Goal: Task Accomplishment & Management: Use online tool/utility

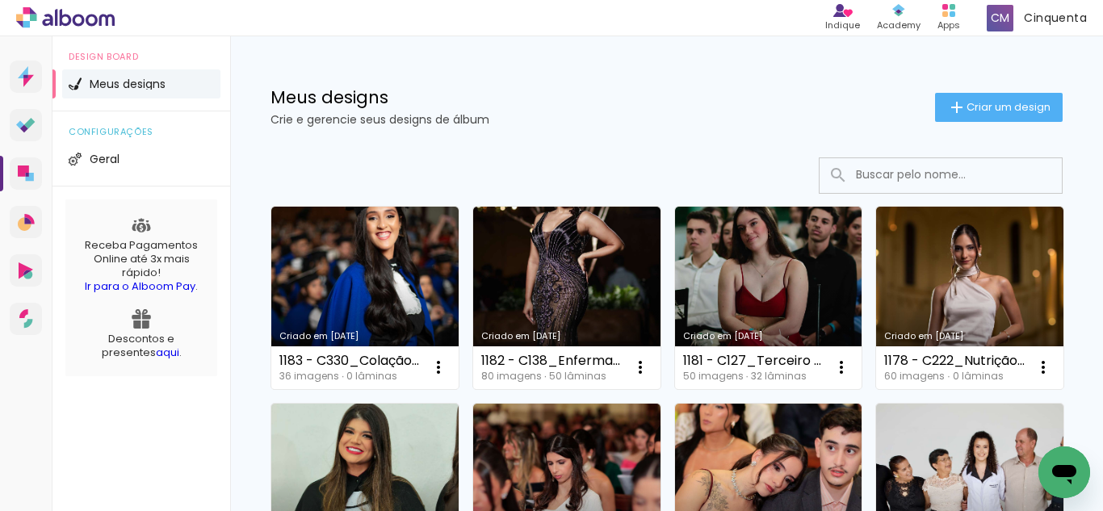
click at [961, 126] on div "Meus designs Crie e gerencie seus designs de álbum Criar um design" at bounding box center [666, 88] width 873 height 105
click at [956, 116] on paper-button "Criar um design" at bounding box center [999, 107] width 128 height 29
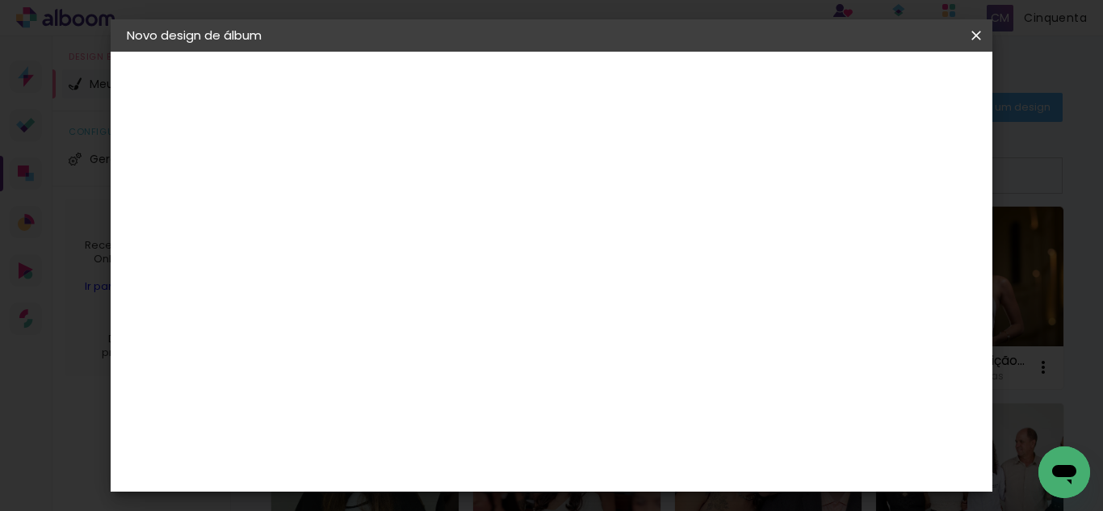
scroll to position [0, 154]
type input "1184 -C222_Ana [PERSON_NAME] 46 (40X30cm"
type paper-input "1184 -C222_Ana [PERSON_NAME] 46 (40X30cm"
drag, startPoint x: 749, startPoint y: 195, endPoint x: 798, endPoint y: 228, distance: 58.9
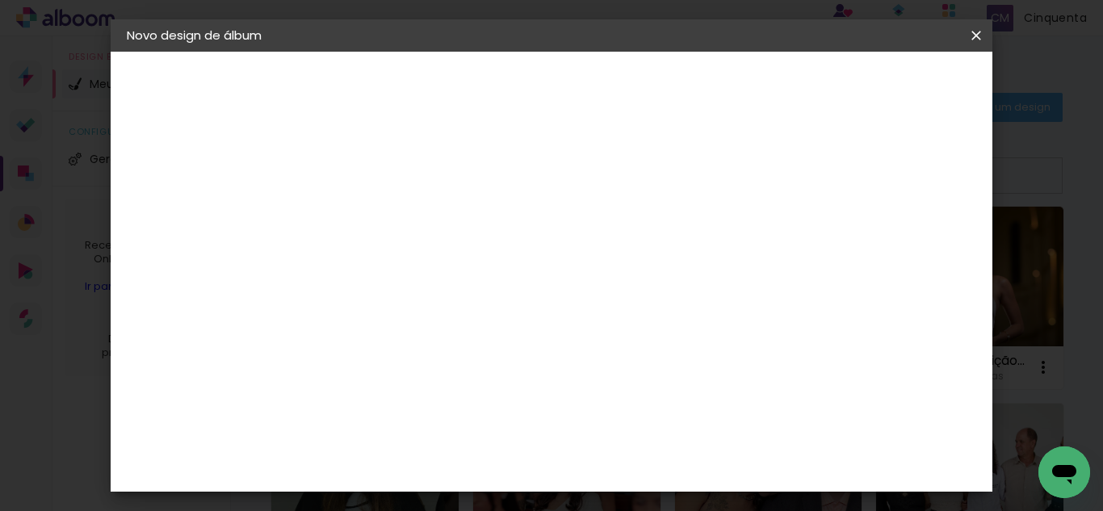
click at [437, 228] on div at bounding box center [391, 218] width 92 height 122
drag, startPoint x: 776, startPoint y: 220, endPoint x: 813, endPoint y: 212, distance: 37.9
click at [437, 224] on div at bounding box center [391, 218] width 92 height 122
click at [391, 218] on input "1184 -C222_Ana [PERSON_NAME] 46 (40X30cm" at bounding box center [391, 216] width 0 height 25
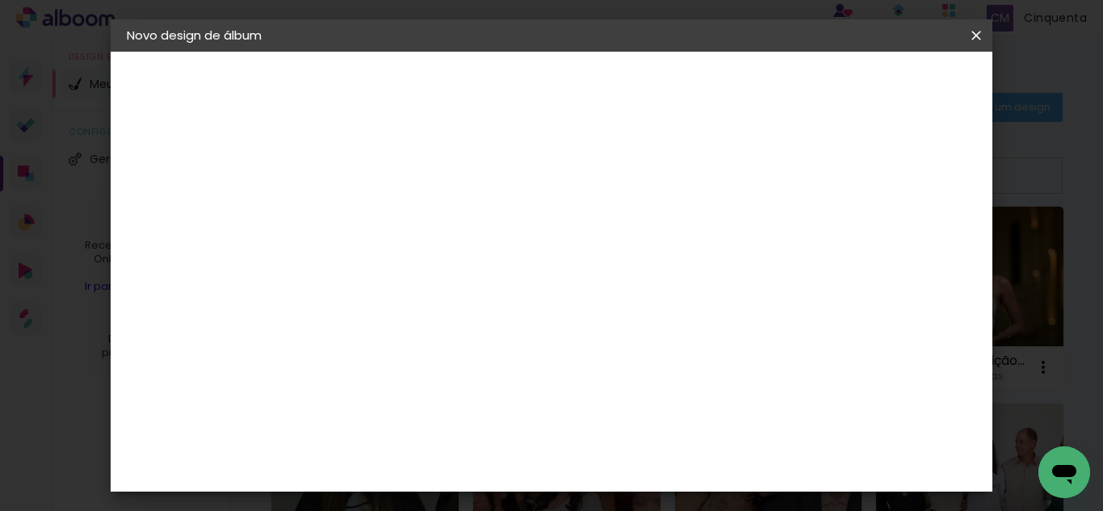
click at [391, 224] on input "1184 -C222_Ana [PERSON_NAME] 46 (40X30cm" at bounding box center [391, 216] width 0 height 25
type input "1184 -C222_Ana [PERSON_NAME] 46 (40X30cm EP)"
type paper-input "1184 -C222_Ana [PERSON_NAME] 46 (40X30cm EP)"
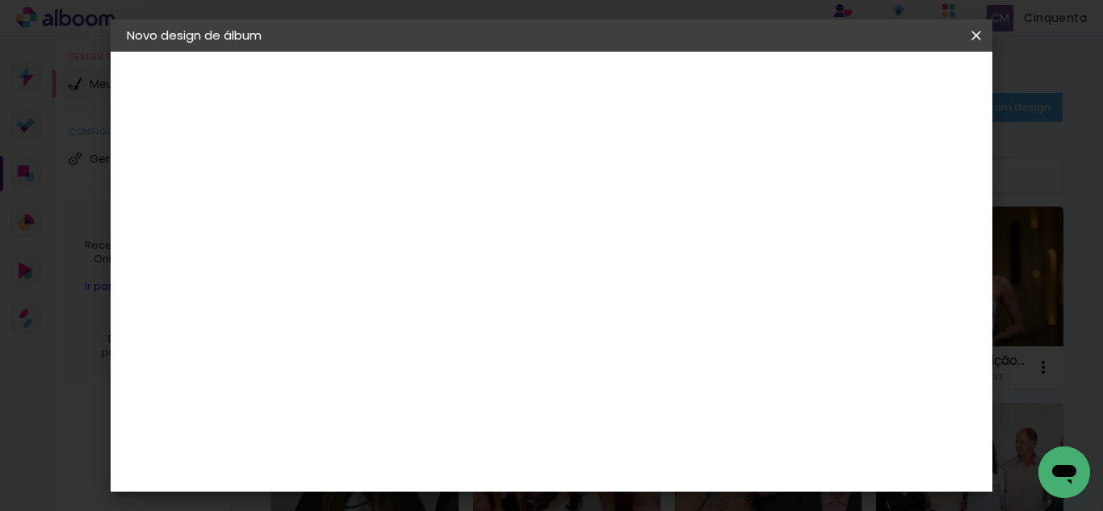
click at [556, 76] on paper-button "Avançar" at bounding box center [516, 85] width 79 height 27
click at [0, 0] on slot "Tamanho Livre" at bounding box center [0, 0] width 0 height 0
click at [717, 101] on header "Fornecedor Escolha um fornecedor ou avance com o tamanho livre. Voltar Avançar" at bounding box center [519, 100] width 397 height 96
click at [0, 0] on slot "Avançar" at bounding box center [0, 0] width 0 height 0
type input "4"
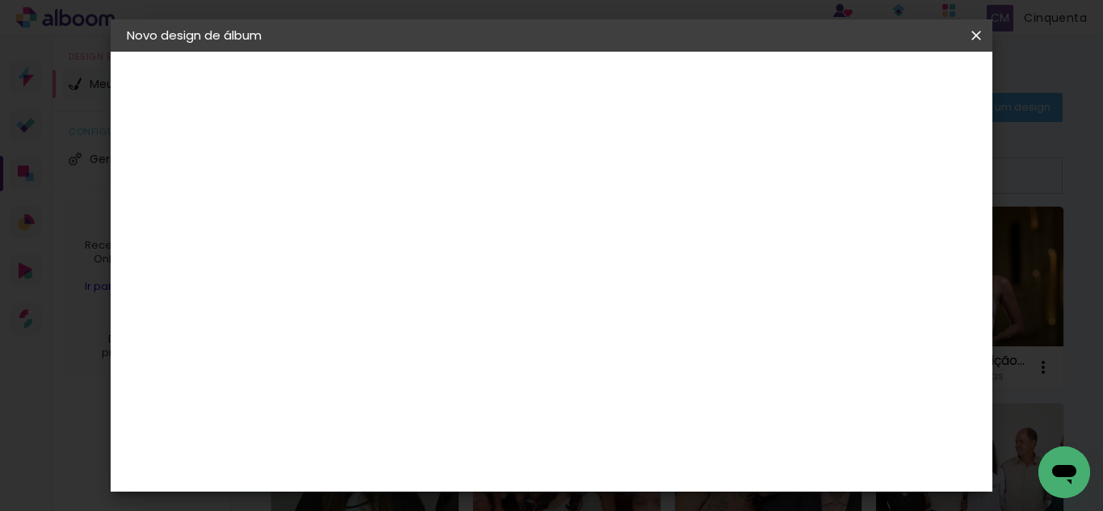
type paper-input "4"
click at [906, 248] on input "4" at bounding box center [895, 244] width 29 height 24
type input "3"
type paper-input "3"
click at [906, 248] on input "3" at bounding box center [897, 244] width 29 height 24
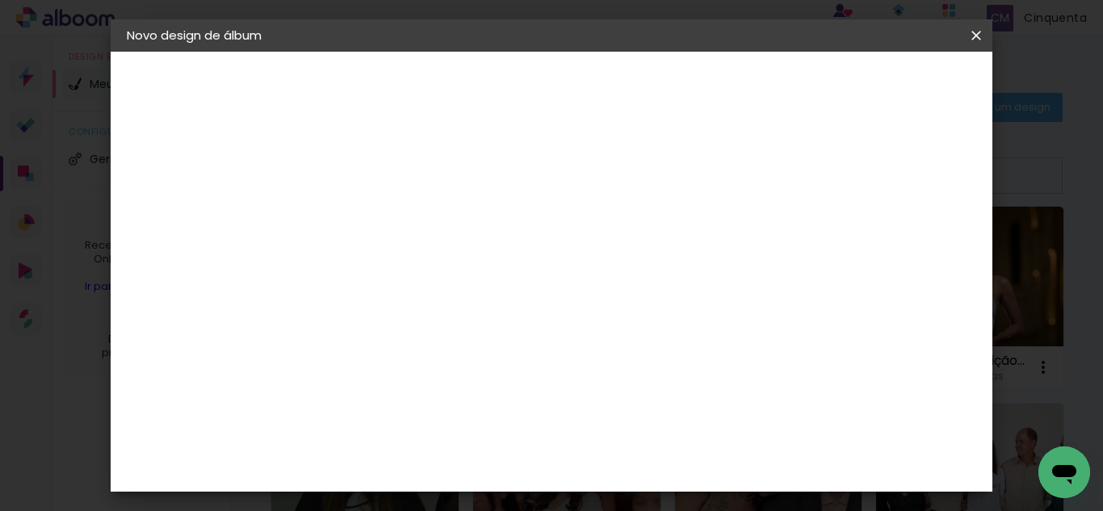
type input "2"
type paper-input "2"
click at [906, 248] on input "2" at bounding box center [900, 244] width 29 height 24
type input "1"
type paper-input "1"
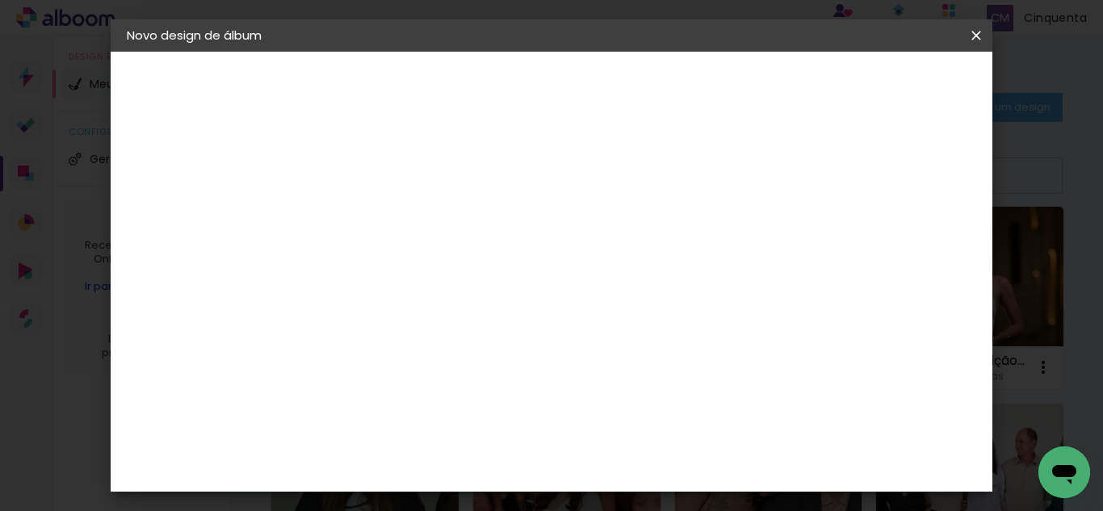
click at [906, 248] on input "1" at bounding box center [901, 244] width 29 height 24
type input "0"
click at [906, 248] on input "0" at bounding box center [901, 244] width 29 height 24
click at [392, 194] on input "2" at bounding box center [380, 185] width 56 height 20
click at [409, 194] on div "Espaço entre fotos 2" at bounding box center [393, 185] width 82 height 20
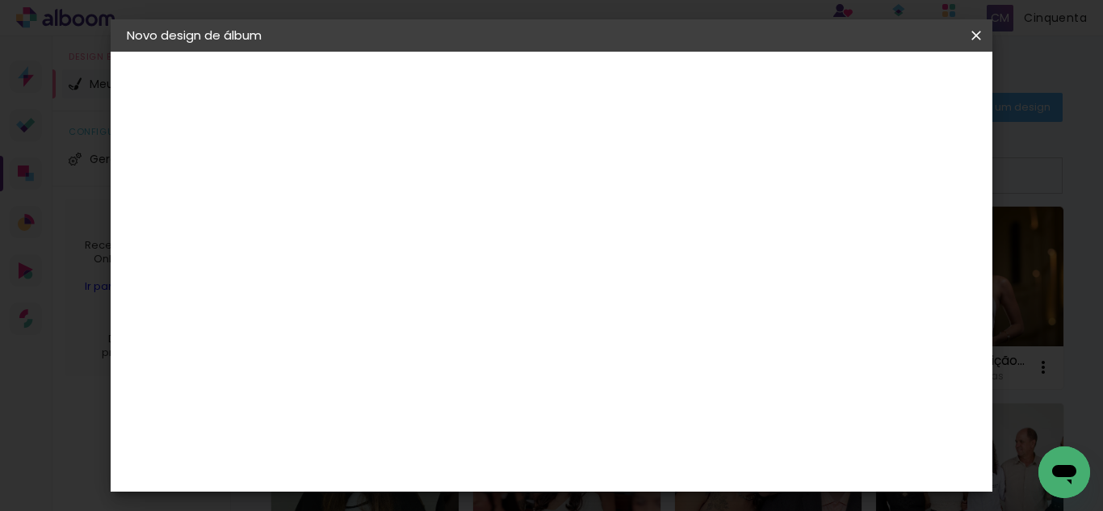
type input "1"
type paper-input "1"
click at [404, 191] on input "1" at bounding box center [380, 185] width 56 height 20
type input "0"
type paper-input "0"
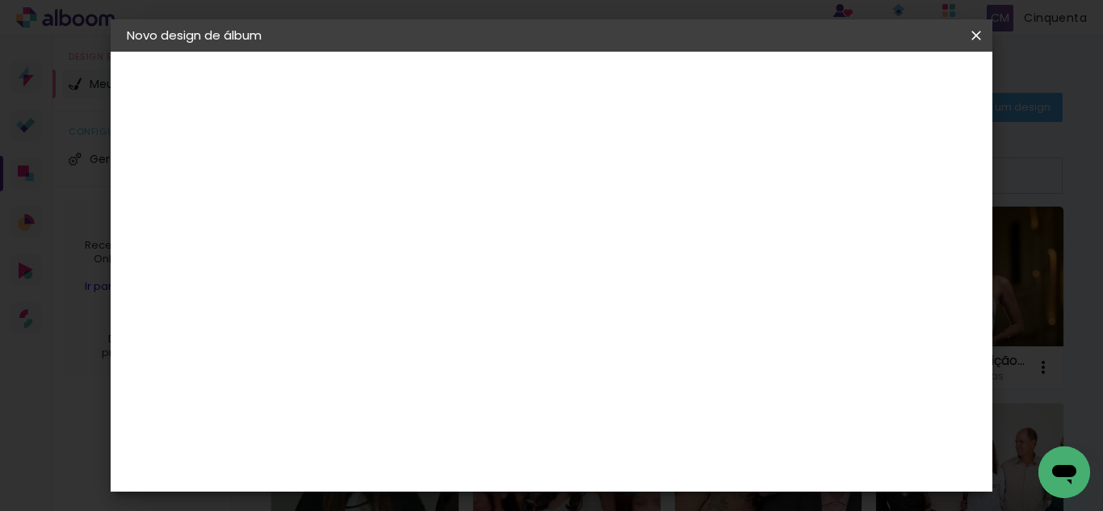
click at [404, 191] on input "0" at bounding box center [380, 185] width 56 height 20
drag, startPoint x: 652, startPoint y: 432, endPoint x: 620, endPoint y: 434, distance: 31.5
click at [620, 434] on input "60" at bounding box center [640, 437] width 42 height 24
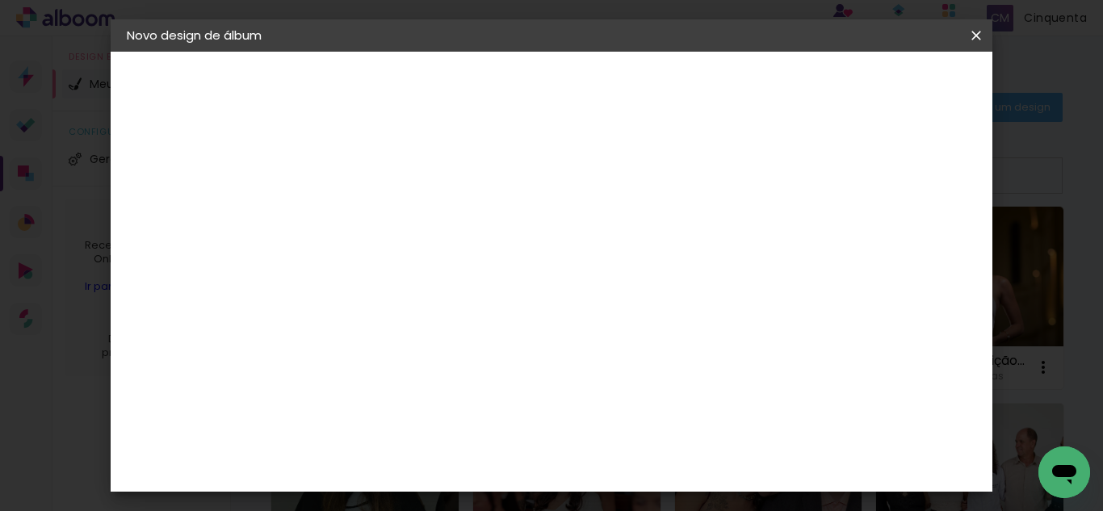
type input "40"
type paper-input "40"
click at [737, 90] on span "Iniciar design" at bounding box center [714, 91] width 48 height 23
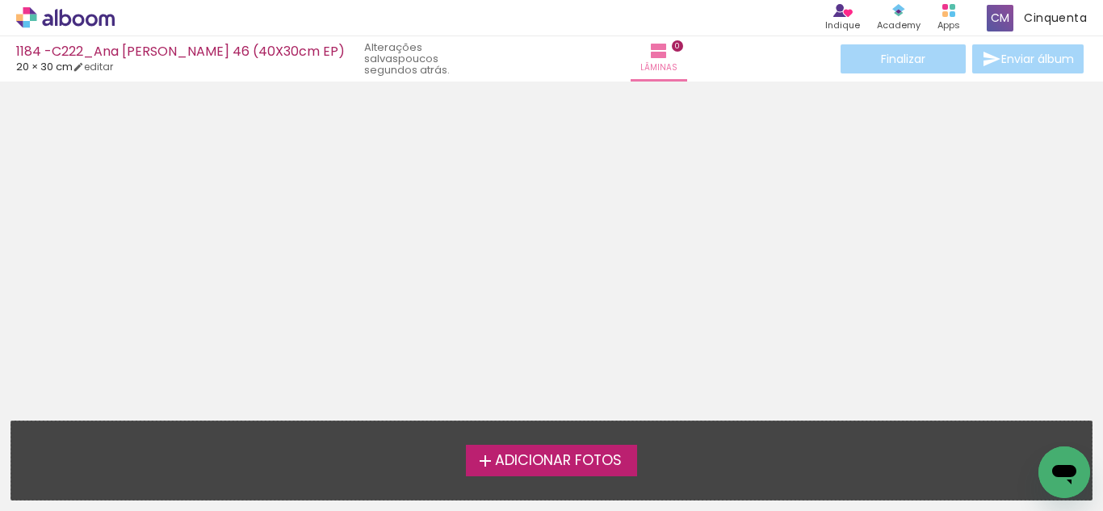
click at [574, 455] on span "Adicionar Fotos" at bounding box center [558, 461] width 127 height 15
click at [0, 0] on input "file" at bounding box center [0, 0] width 0 height 0
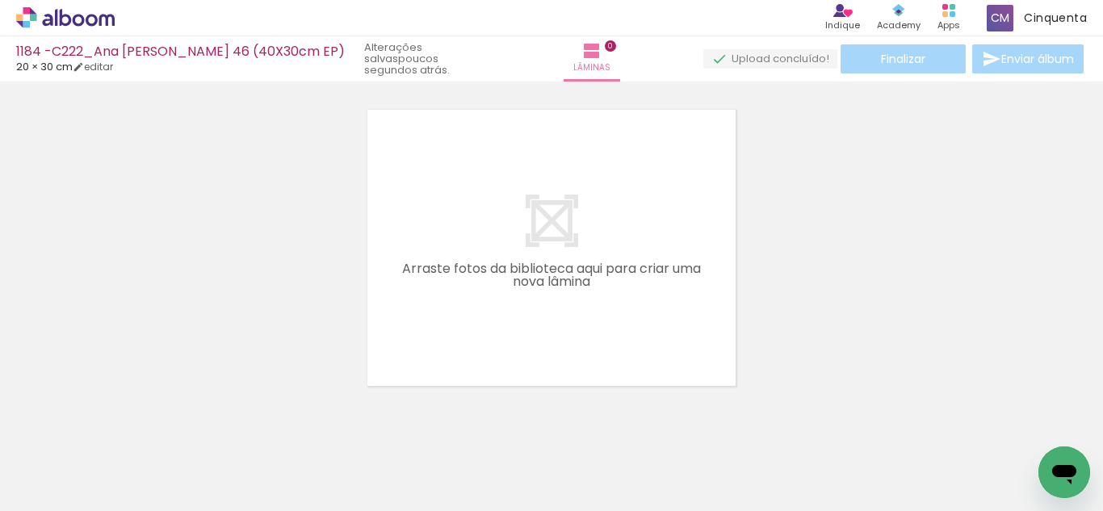
scroll to position [21, 0]
click at [29, 486] on iron-icon at bounding box center [23, 489] width 19 height 19
click at [0, 0] on input "file" at bounding box center [0, 0] width 0 height 0
click at [62, 463] on input "Todas as fotos" at bounding box center [45, 462] width 61 height 14
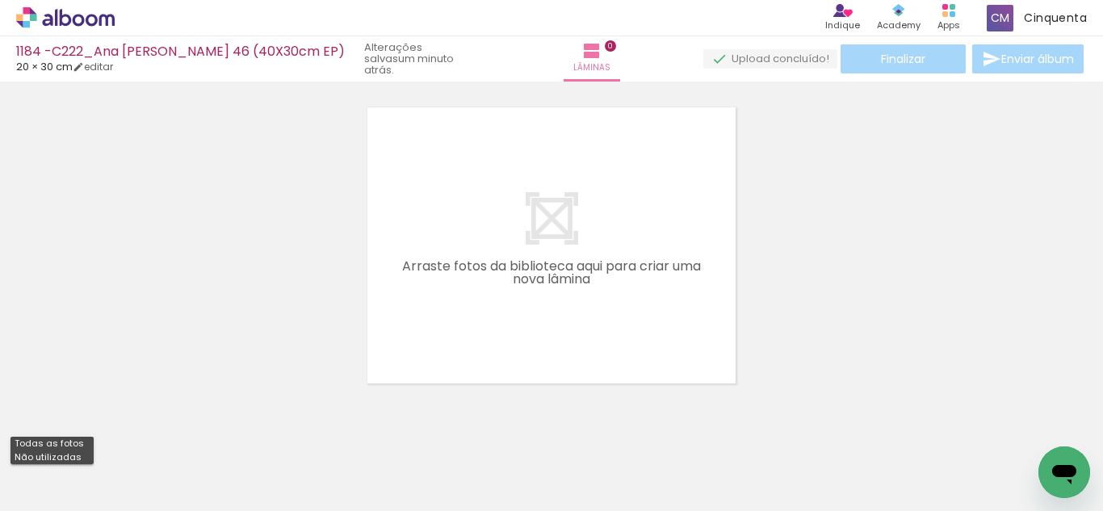
click at [0, 0] on slot "Não utilizadas" at bounding box center [0, 0] width 0 height 0
type input "Não utilizadas"
click at [62, 475] on input "Não utilizadas" at bounding box center [45, 475] width 61 height 14
click at [251, 266] on div at bounding box center [551, 224] width 1103 height 317
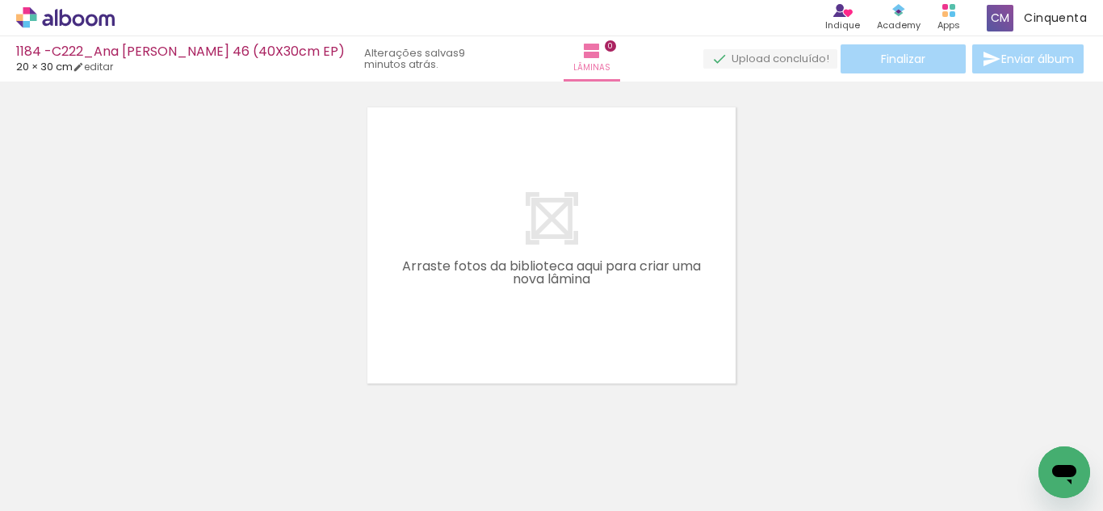
click at [85, 27] on icon at bounding box center [65, 17] width 99 height 21
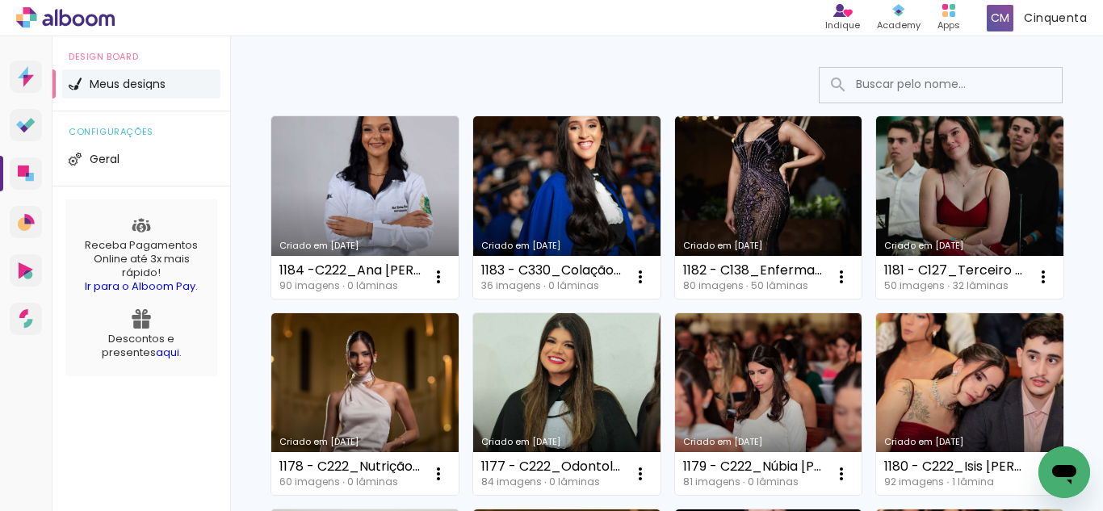
scroll to position [81, 0]
